Goal: Task Accomplishment & Management: Use online tool/utility

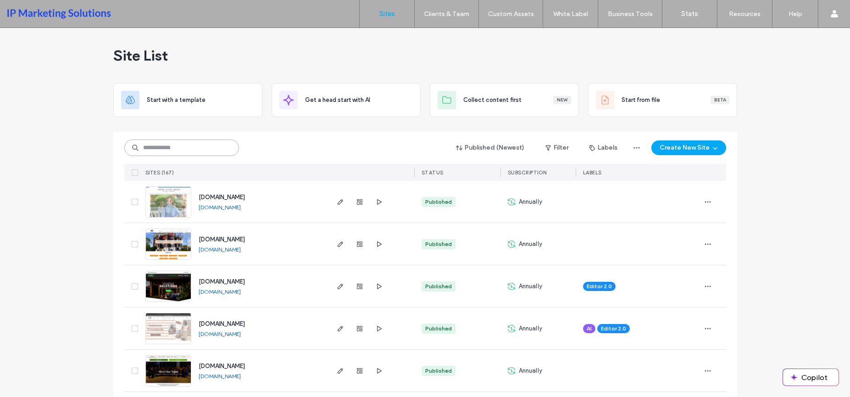
click at [216, 154] on input at bounding box center [181, 147] width 115 height 17
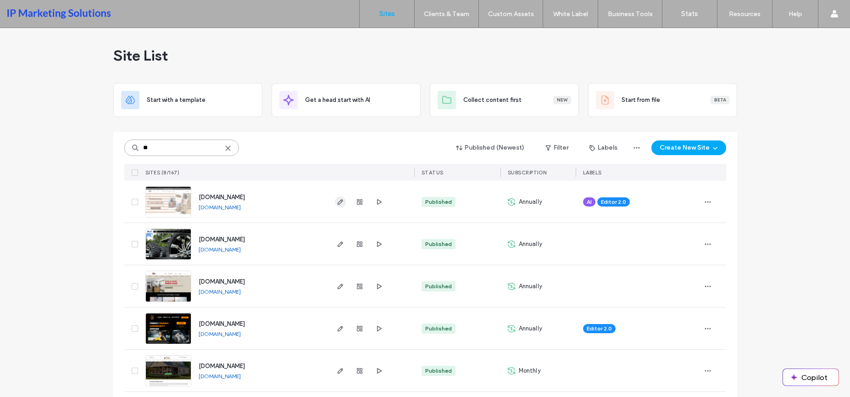
type input "**"
click at [337, 203] on icon "button" at bounding box center [340, 201] width 7 height 7
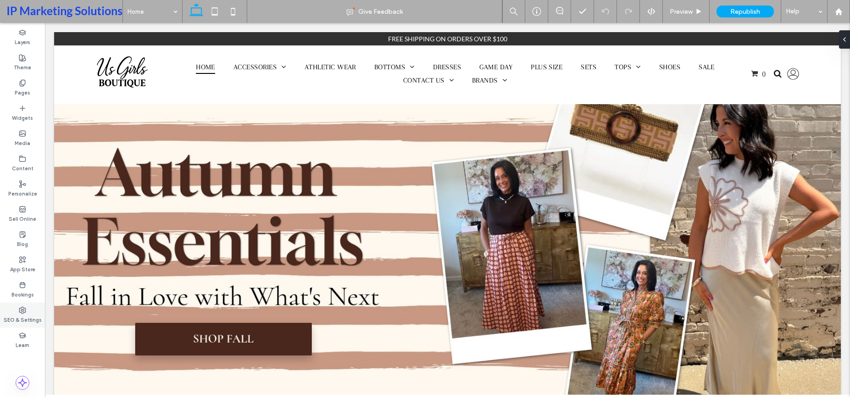
click at [24, 315] on label "SEO & Settings" at bounding box center [23, 319] width 38 height 10
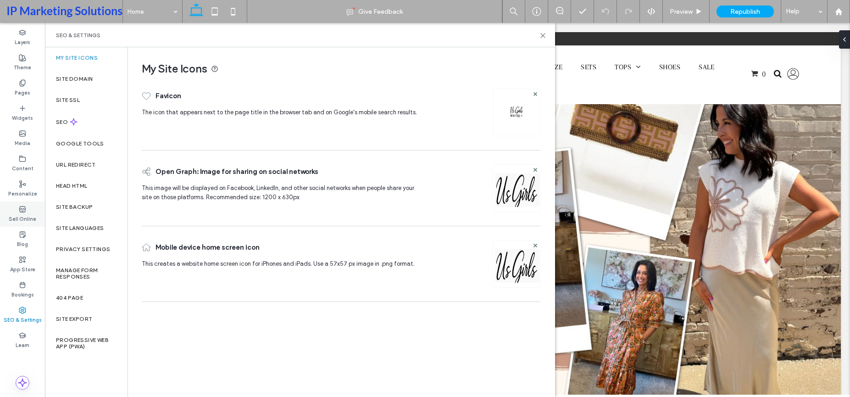
click at [22, 204] on div "Sell Online" at bounding box center [22, 213] width 45 height 25
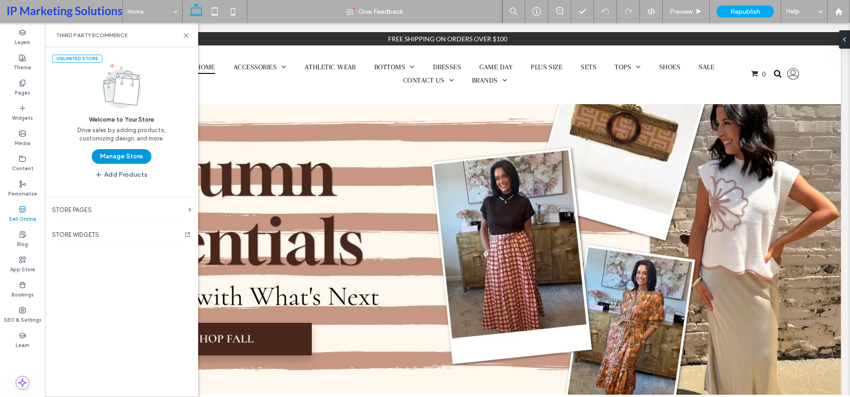
click at [145, 151] on button "Manage Store" at bounding box center [122, 156] width 60 height 15
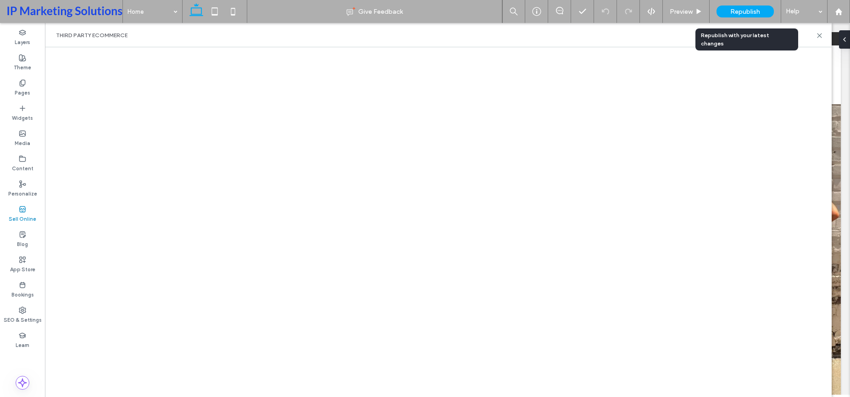
click at [759, 15] on span "Republish" at bounding box center [745, 12] width 30 height 8
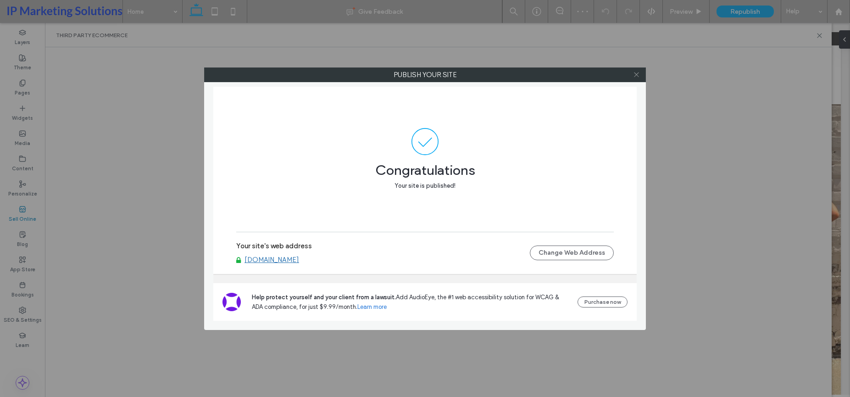
click at [635, 75] on use at bounding box center [636, 74] width 5 height 5
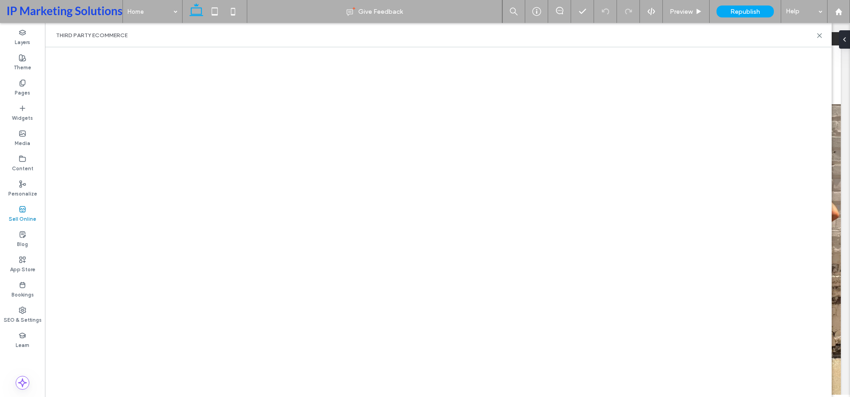
click at [740, 3] on div "Republish" at bounding box center [744, 11] width 57 height 23
